Goal: Information Seeking & Learning: Learn about a topic

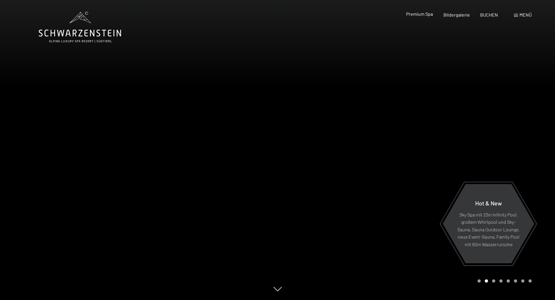
click at [428, 14] on span "Premium Spa" at bounding box center [419, 14] width 27 height 6
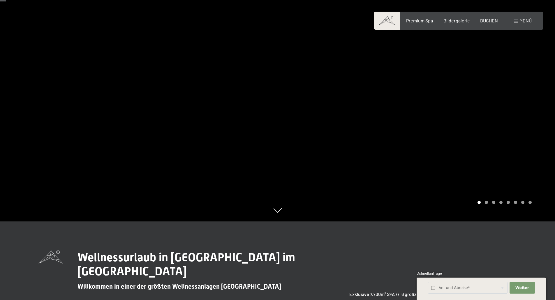
scroll to position [87, 0]
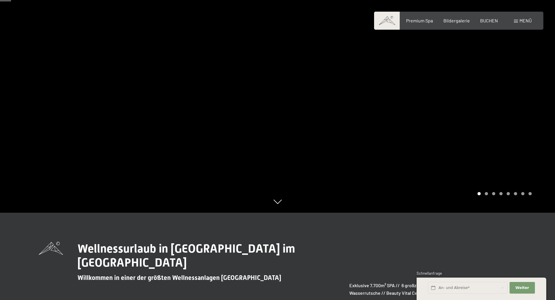
click at [484, 193] on div "Carousel Pagination" at bounding box center [503, 193] width 56 height 3
click at [485, 194] on div "Carousel Page 2" at bounding box center [486, 193] width 3 height 3
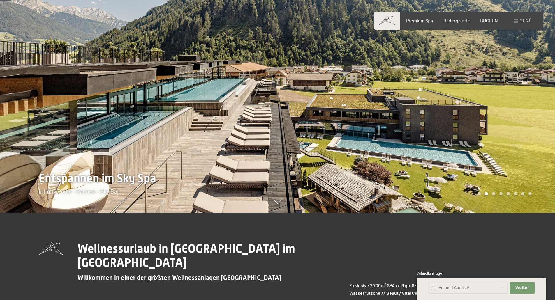
click at [494, 192] on div at bounding box center [417, 63] width 278 height 300
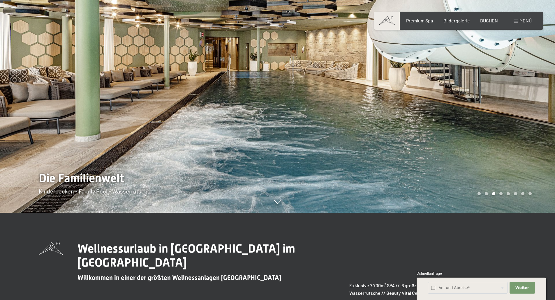
click at [498, 193] on div "Carousel Pagination" at bounding box center [503, 193] width 56 height 3
click at [500, 193] on div "Carousel Page 4" at bounding box center [500, 193] width 3 height 3
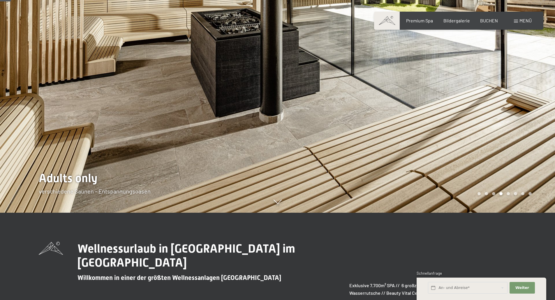
click at [507, 194] on div "Carousel Page 5" at bounding box center [508, 193] width 3 height 3
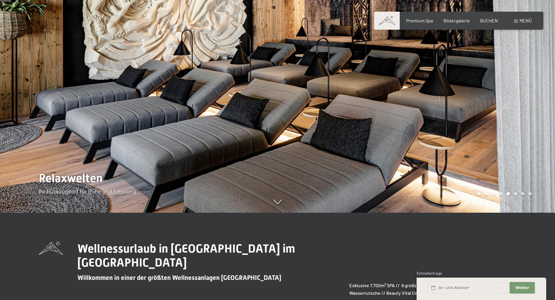
click at [517, 194] on div "Carousel Page 6" at bounding box center [515, 193] width 3 height 3
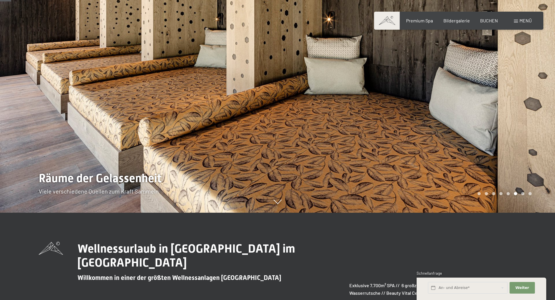
click at [521, 194] on div "Carousel Page 7" at bounding box center [522, 193] width 3 height 3
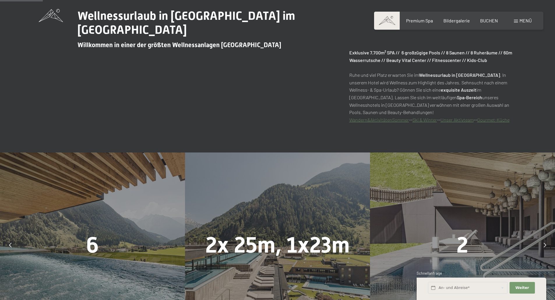
scroll to position [437, 0]
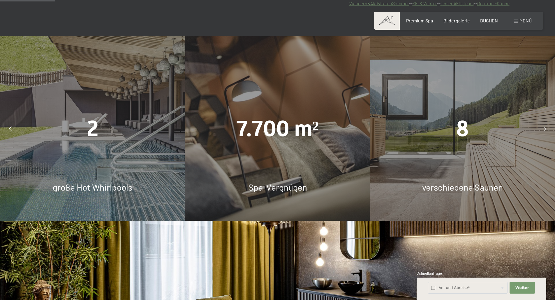
click at [543, 129] on div at bounding box center [544, 128] width 15 height 15
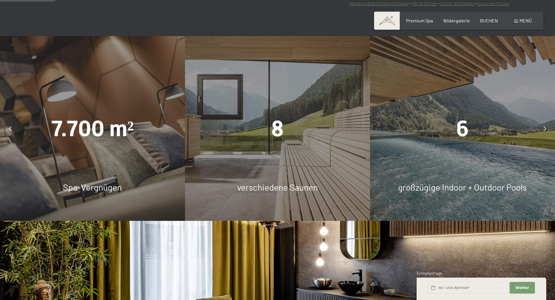
click at [544, 130] on div at bounding box center [544, 128] width 15 height 15
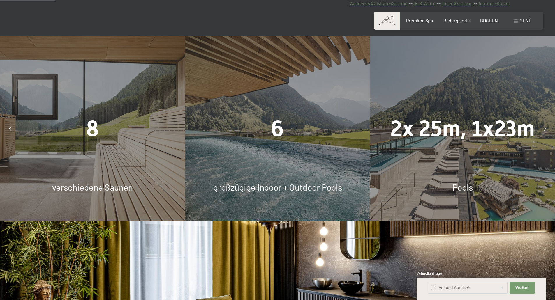
click at [544, 130] on icon at bounding box center [545, 128] width 3 height 5
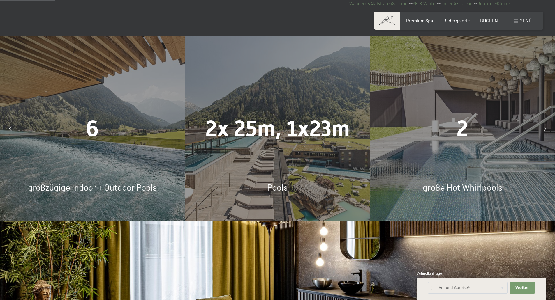
click at [544, 130] on icon at bounding box center [545, 128] width 3 height 5
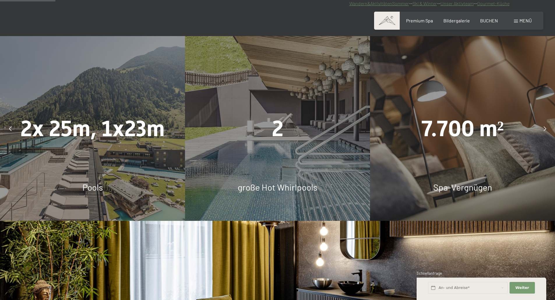
click at [249, 136] on div "2" at bounding box center [277, 128] width 185 height 31
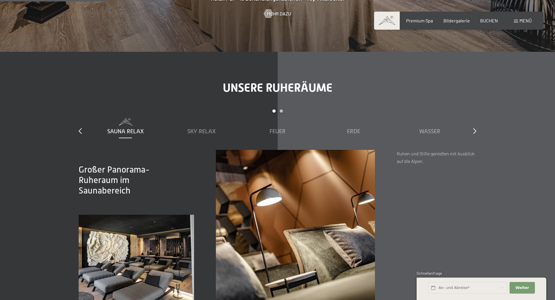
scroll to position [845, 0]
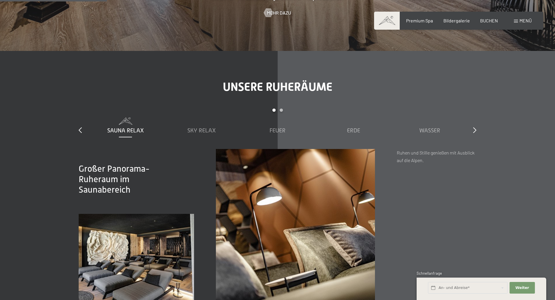
click at [124, 131] on span "Sauna Relax" at bounding box center [125, 130] width 37 height 6
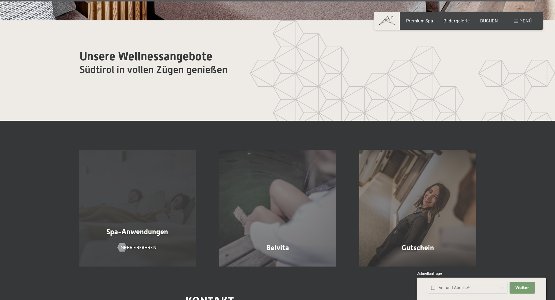
scroll to position [3642, 0]
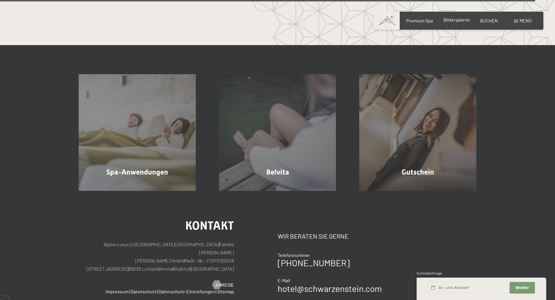
click at [455, 19] on span "Bildergalerie" at bounding box center [456, 20] width 27 height 6
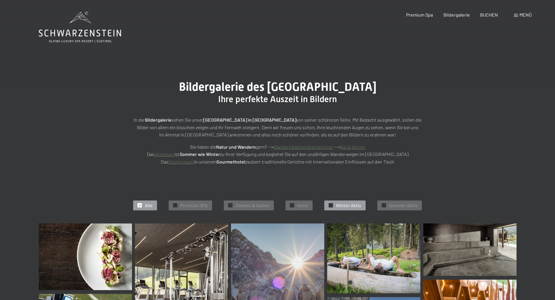
click at [353, 203] on span "Winter Aktiv" at bounding box center [348, 205] width 25 height 6
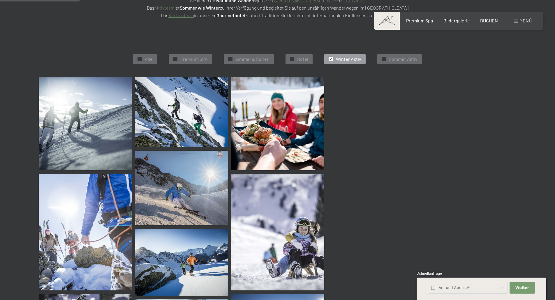
scroll to position [147, 0]
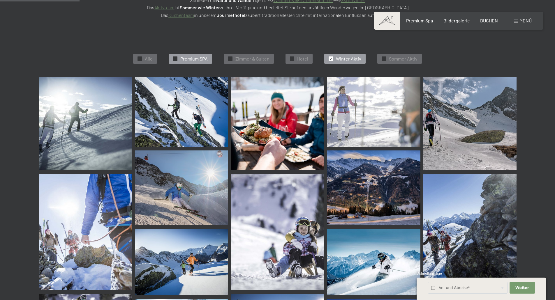
click at [193, 59] on span "Premium SPA" at bounding box center [193, 59] width 27 height 6
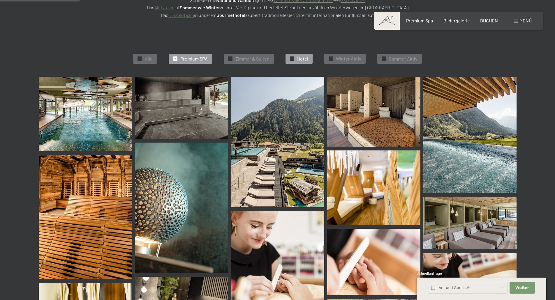
click at [292, 61] on span "✓" at bounding box center [292, 59] width 2 height 4
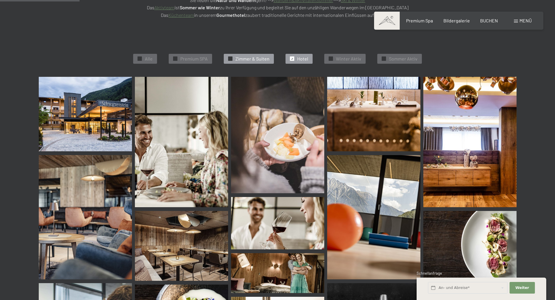
click at [251, 60] on span "Zimmer & Suiten" at bounding box center [252, 59] width 34 height 6
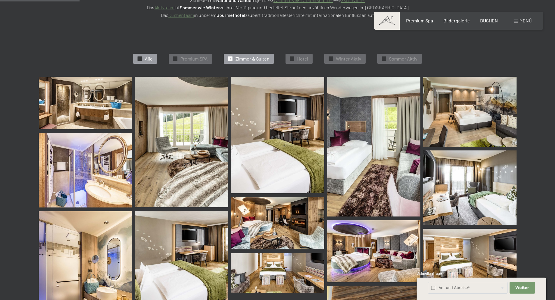
click at [150, 59] on span "Alle" at bounding box center [149, 59] width 8 height 6
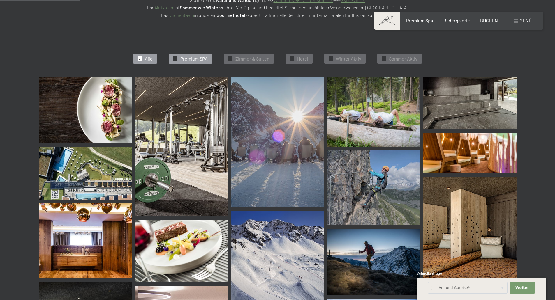
click at [195, 60] on span "Premium SPA" at bounding box center [193, 59] width 27 height 6
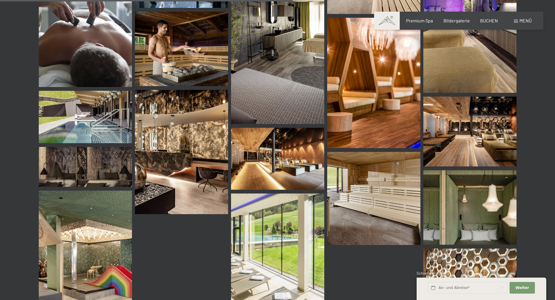
scroll to position [788, 0]
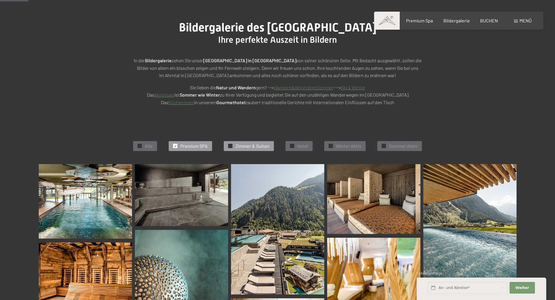
click at [261, 145] on span "Zimmer & Suiten" at bounding box center [252, 146] width 34 height 6
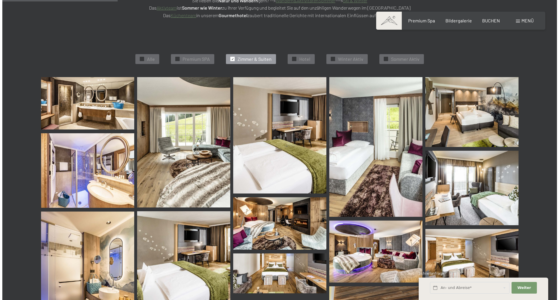
scroll to position [147, 0]
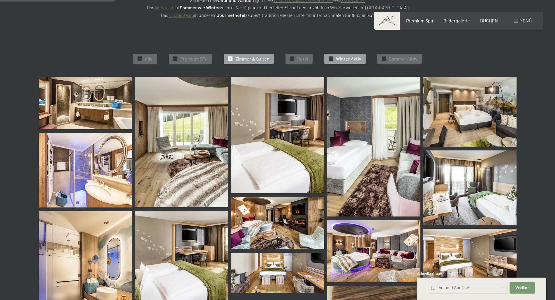
click at [342, 60] on span "Winter Aktiv" at bounding box center [348, 59] width 25 height 6
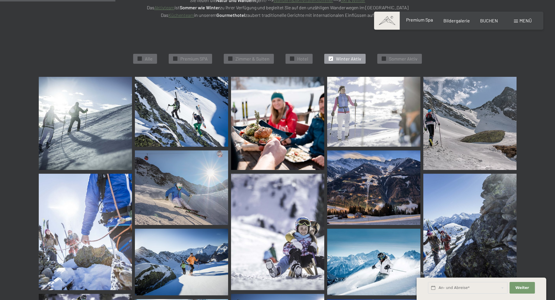
click at [423, 24] on div "Premium Spa Bildergalerie BUCHEN" at bounding box center [447, 20] width 122 height 6
click at [518, 23] on div "Menü" at bounding box center [523, 20] width 18 height 6
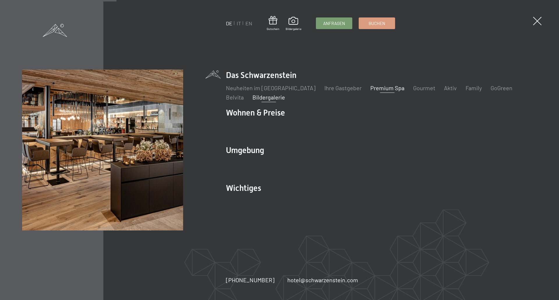
click at [372, 87] on link "Premium Spa" at bounding box center [388, 87] width 34 height 7
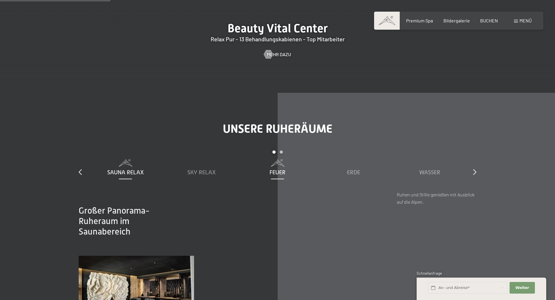
scroll to position [874, 0]
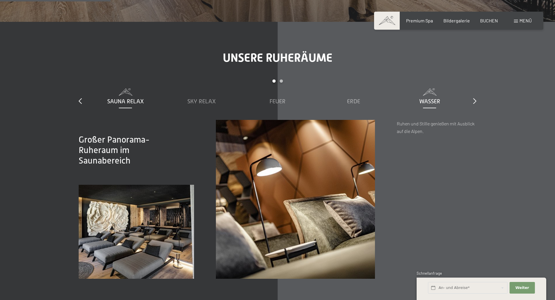
click at [434, 101] on span "Wasser" at bounding box center [429, 101] width 21 height 6
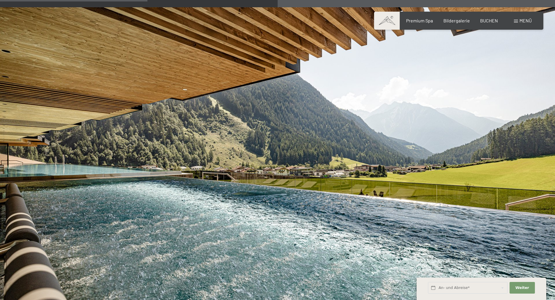
scroll to position [1340, 0]
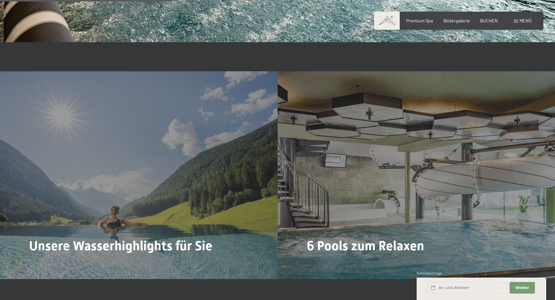
scroll to position [1457, 0]
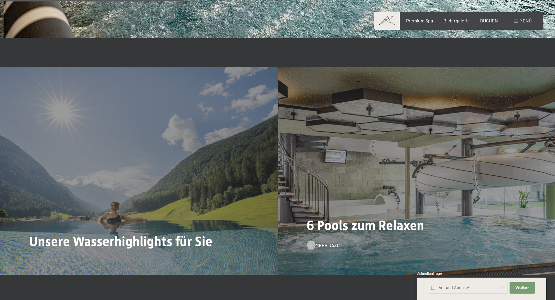
click at [329, 244] on span "Mehr dazu" at bounding box center [328, 245] width 24 height 6
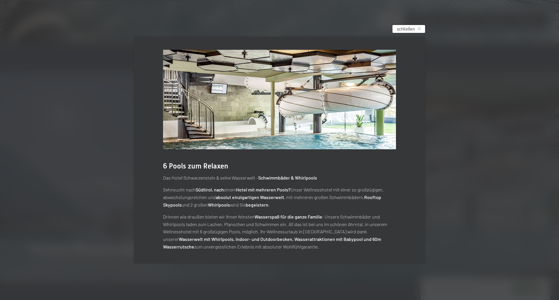
click at [397, 30] on span "schließen" at bounding box center [406, 29] width 18 height 6
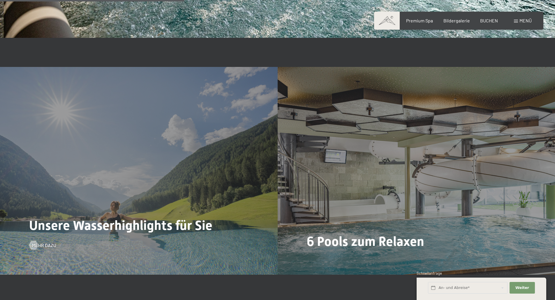
click at [184, 175] on div "Unsere Wasserhighlights für Sie Mehr dazu" at bounding box center [139, 171] width 278 height 208
click at [48, 245] on span "Mehr dazu" at bounding box center [50, 245] width 24 height 6
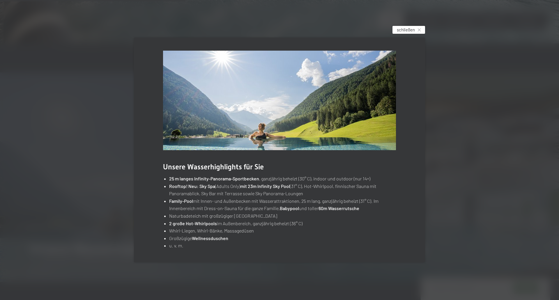
click at [403, 31] on span "schließen" at bounding box center [406, 30] width 18 height 6
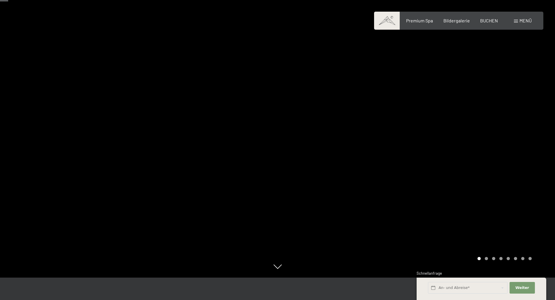
scroll to position [0, 0]
